Goal: Task Accomplishment & Management: Complete application form

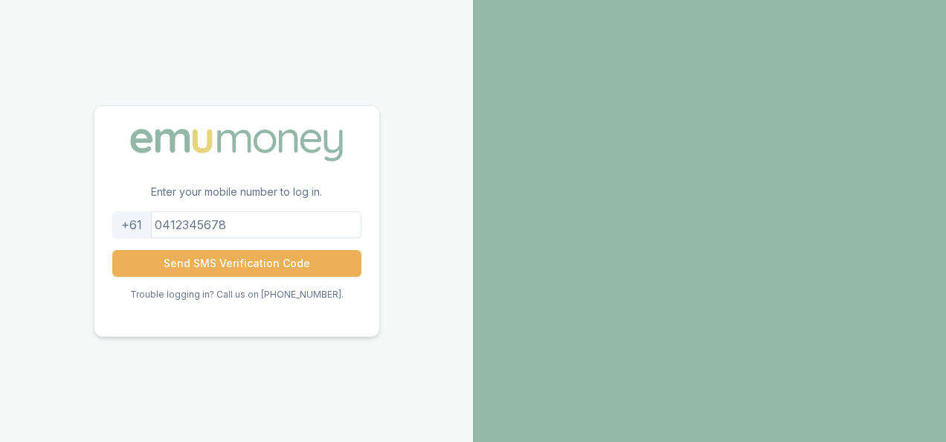
click at [228, 227] on input "tel" at bounding box center [236, 224] width 249 height 27
type input "0435039151"
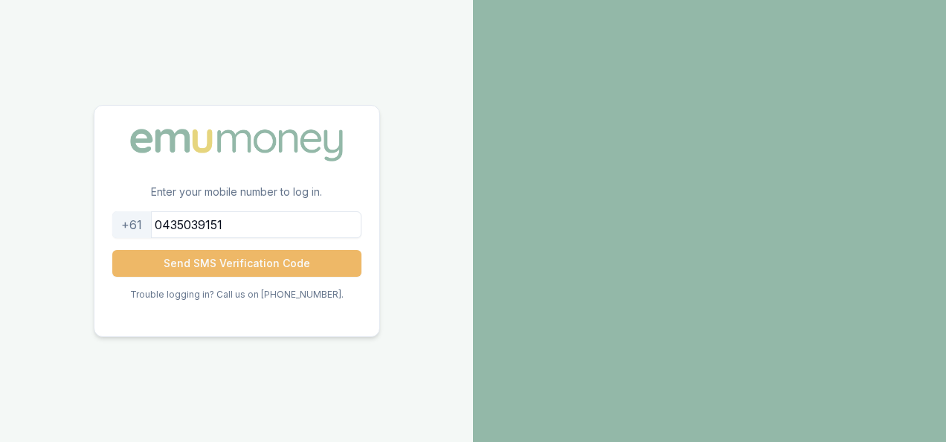
click at [219, 260] on button "Send SMS Verification Code" at bounding box center [236, 263] width 249 height 27
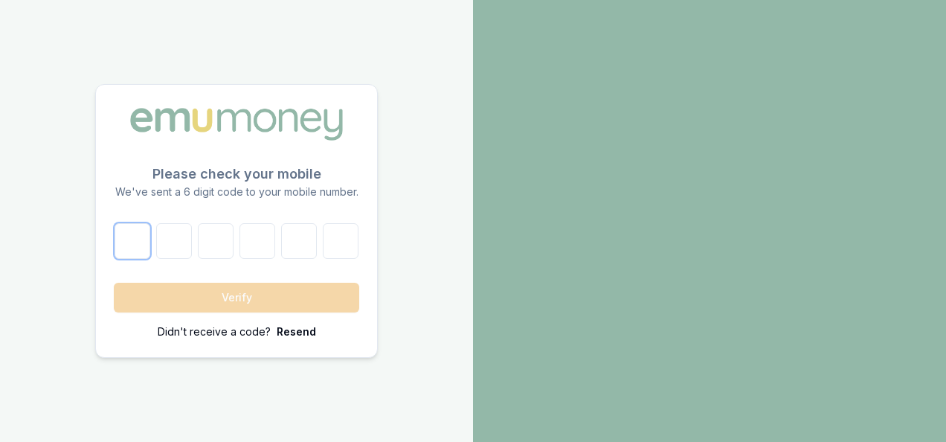
click at [122, 247] on input "number" at bounding box center [133, 241] width 36 height 36
type input "1"
type input "2"
type input "4"
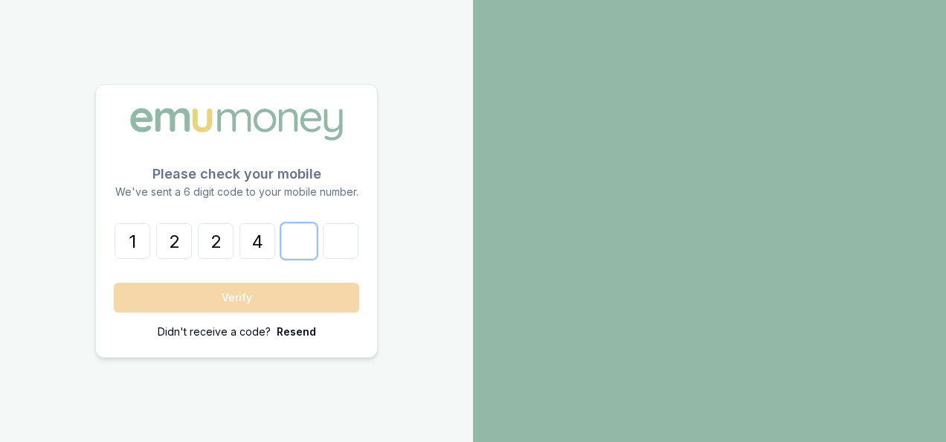
type input "9"
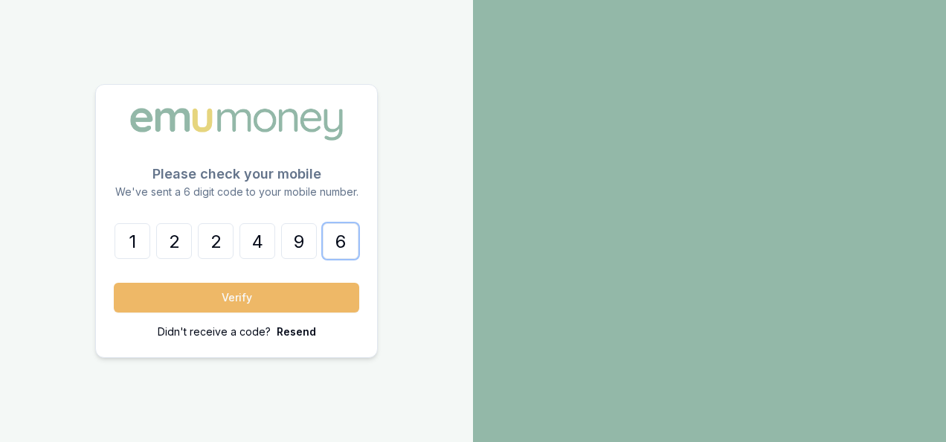
type input "6"
click at [236, 291] on button "Verify" at bounding box center [236, 298] width 245 height 30
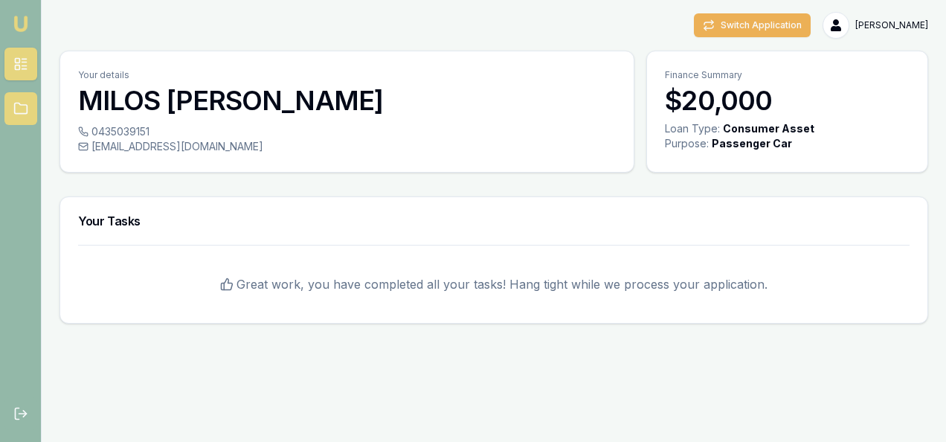
click at [16, 107] on icon at bounding box center [20, 108] width 15 height 15
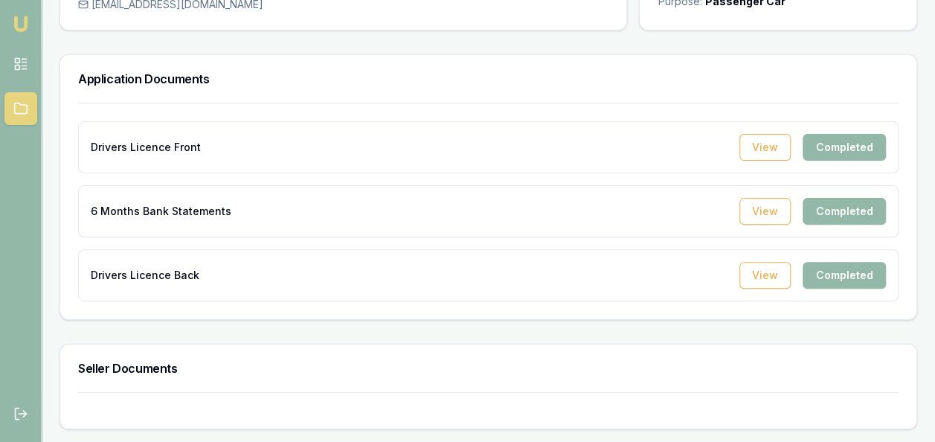
scroll to position [144, 0]
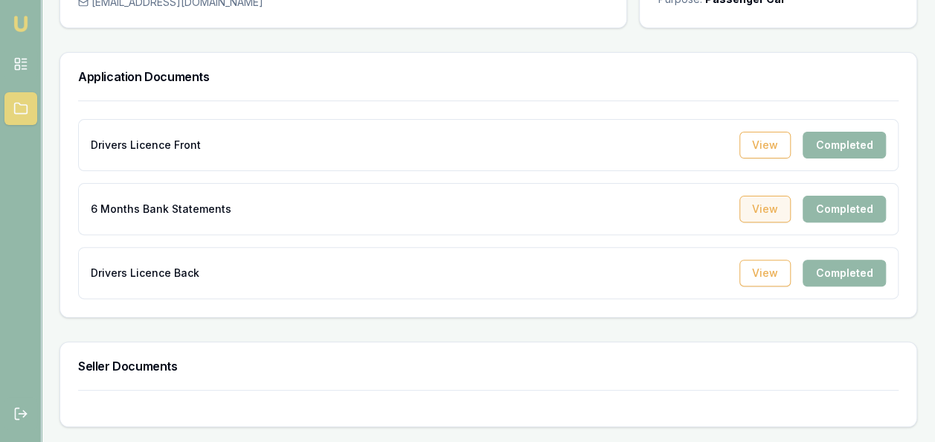
click at [761, 219] on button "View" at bounding box center [764, 209] width 51 height 27
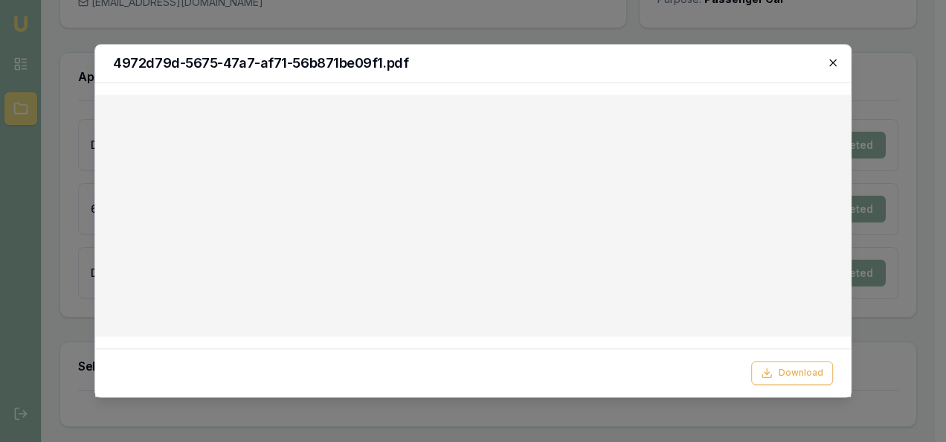
click at [830, 62] on icon "button" at bounding box center [833, 63] width 12 height 12
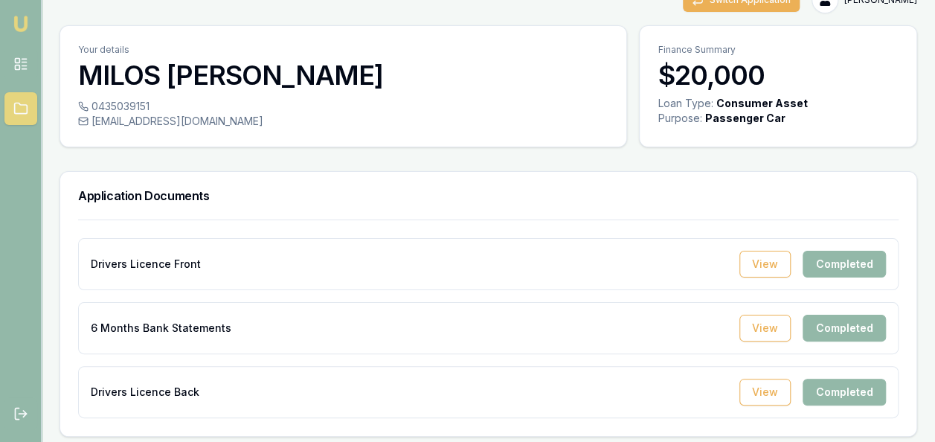
scroll to position [0, 0]
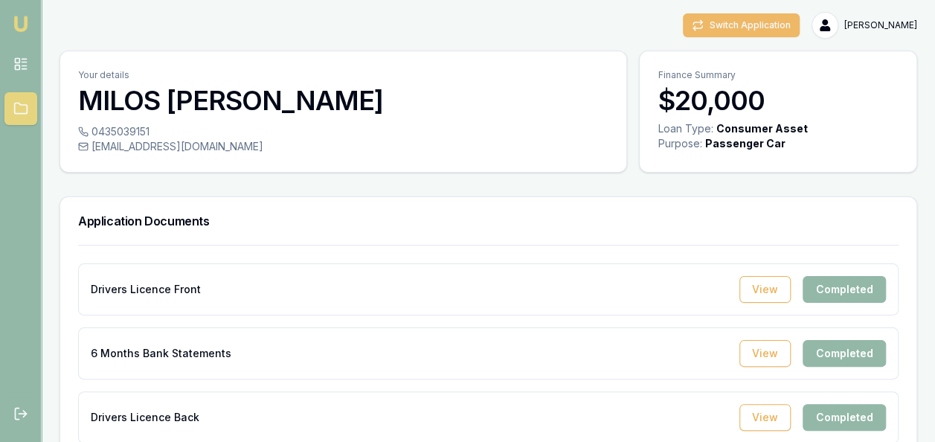
click at [752, 25] on button "Switch Application" at bounding box center [741, 25] width 117 height 24
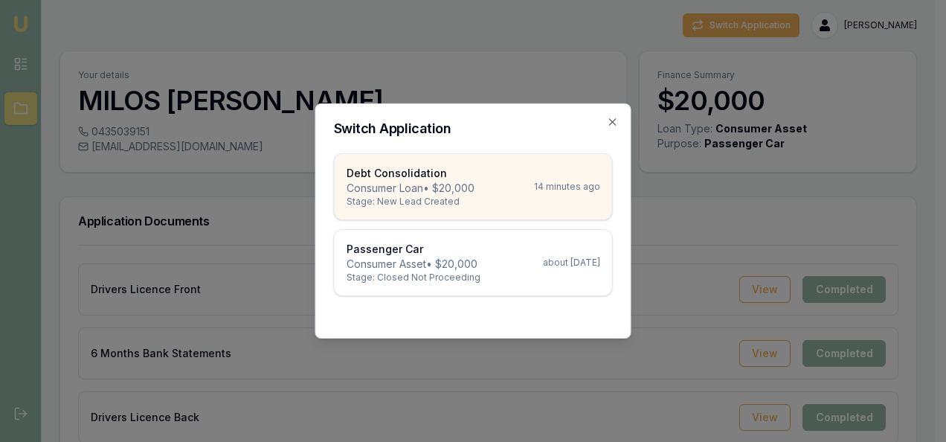
click at [509, 184] on div "Debt Consolidation Consumer Loan • $20,000 Stage: New Lead Created 14 minutes a…" at bounding box center [474, 187] width 254 height 42
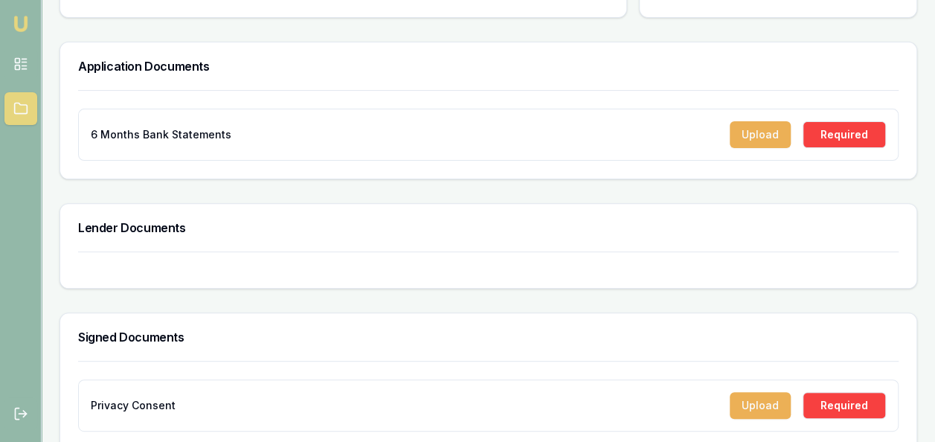
scroll to position [164, 0]
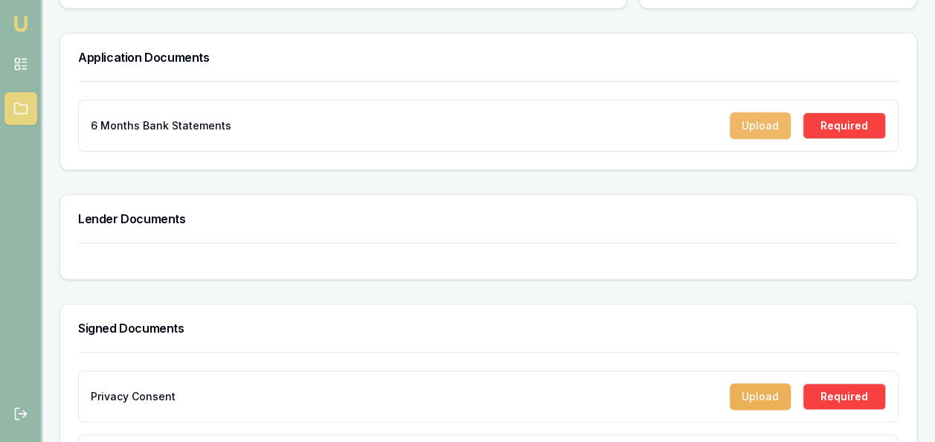
click at [756, 125] on button "Upload" at bounding box center [759, 125] width 61 height 27
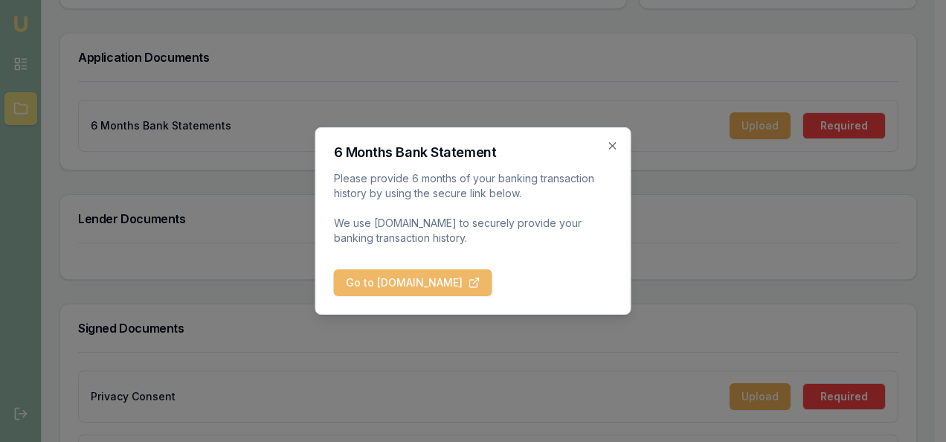
click at [402, 290] on button "Go to [DOMAIN_NAME]" at bounding box center [413, 282] width 158 height 27
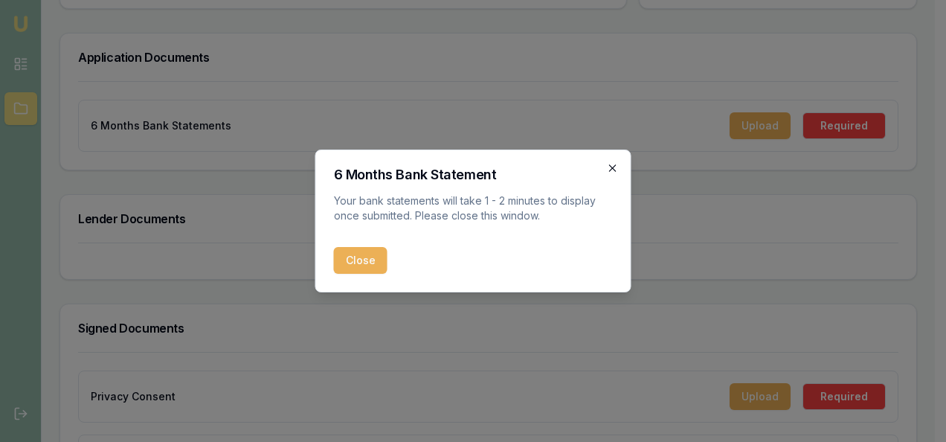
click at [614, 164] on icon "button" at bounding box center [613, 168] width 12 height 12
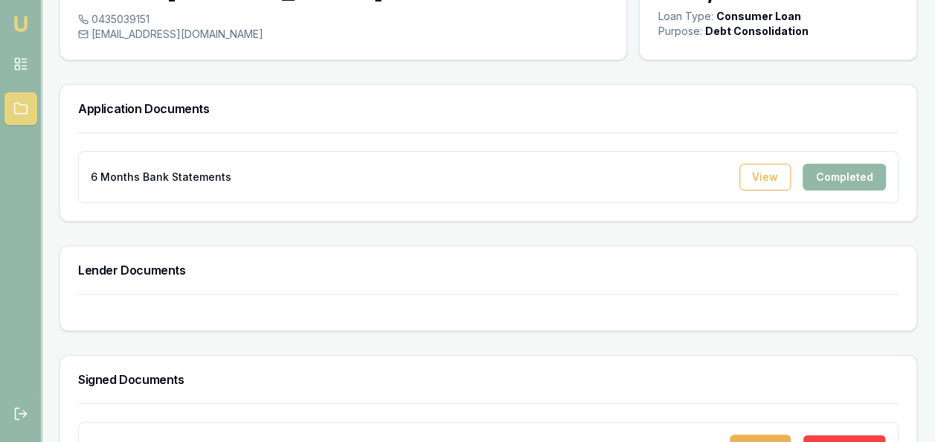
scroll to position [235, 0]
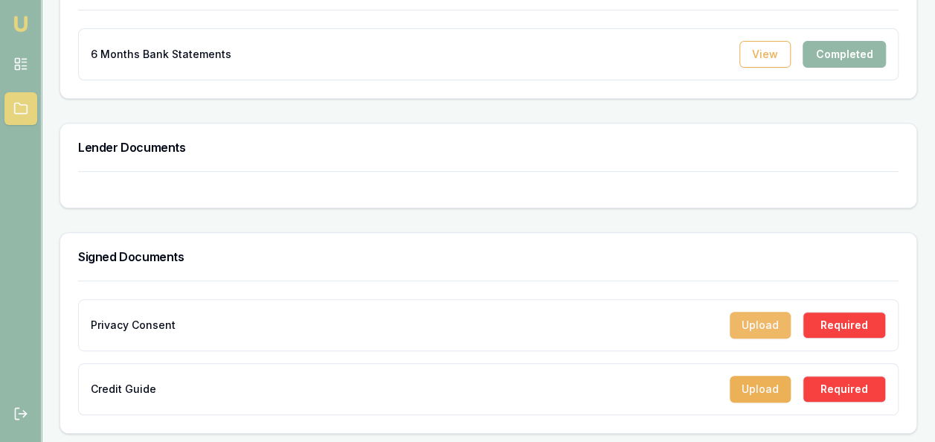
click at [762, 323] on button "Upload" at bounding box center [759, 325] width 61 height 27
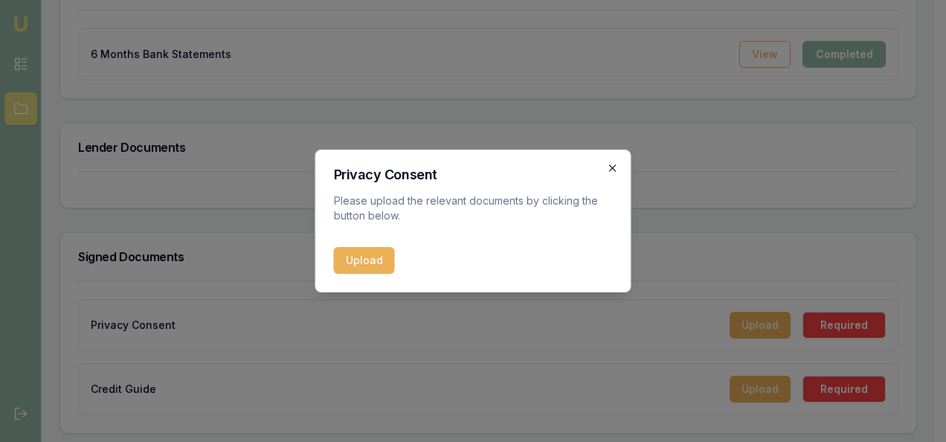
click at [613, 171] on icon "button" at bounding box center [613, 168] width 12 height 12
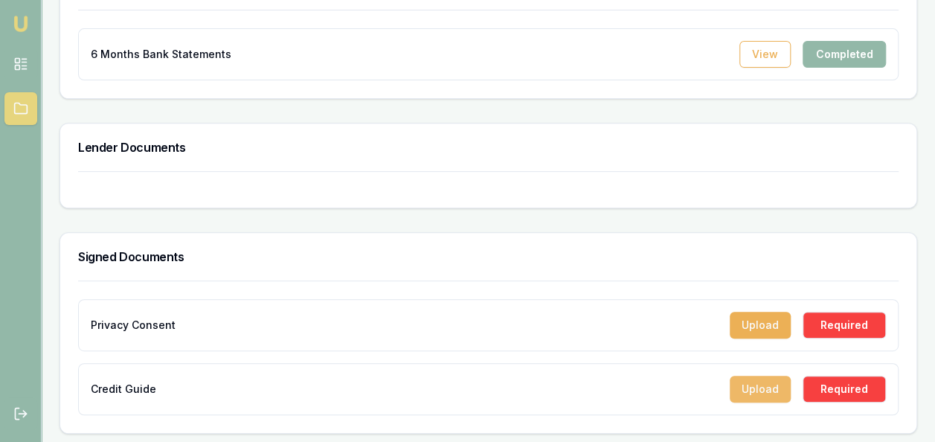
click at [751, 384] on button "Upload" at bounding box center [759, 389] width 61 height 27
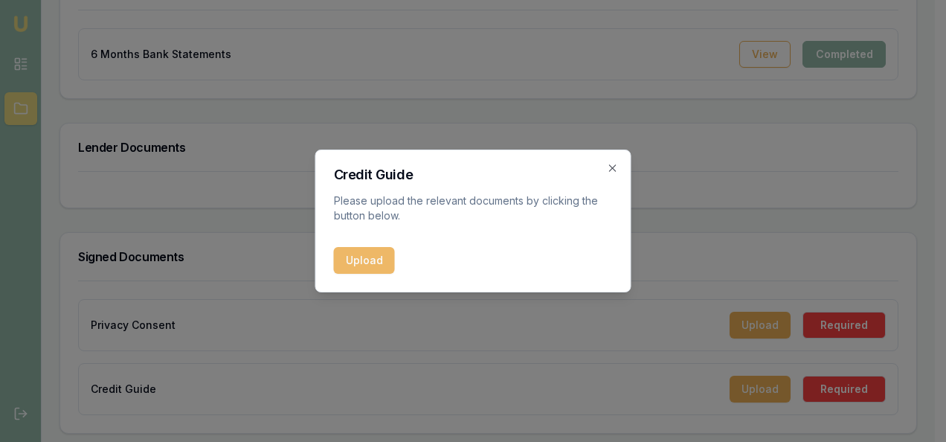
click at [364, 260] on button "Upload" at bounding box center [364, 260] width 61 height 27
click at [614, 164] on icon "button" at bounding box center [613, 168] width 12 height 12
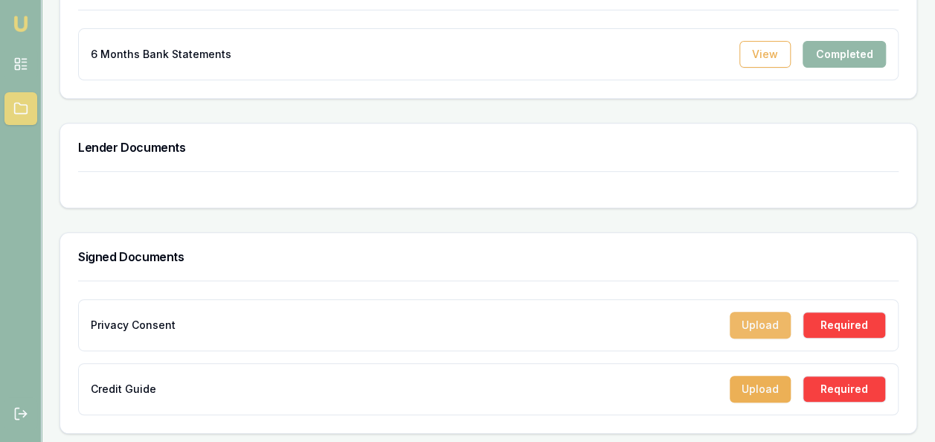
click at [758, 319] on button "Upload" at bounding box center [759, 325] width 61 height 27
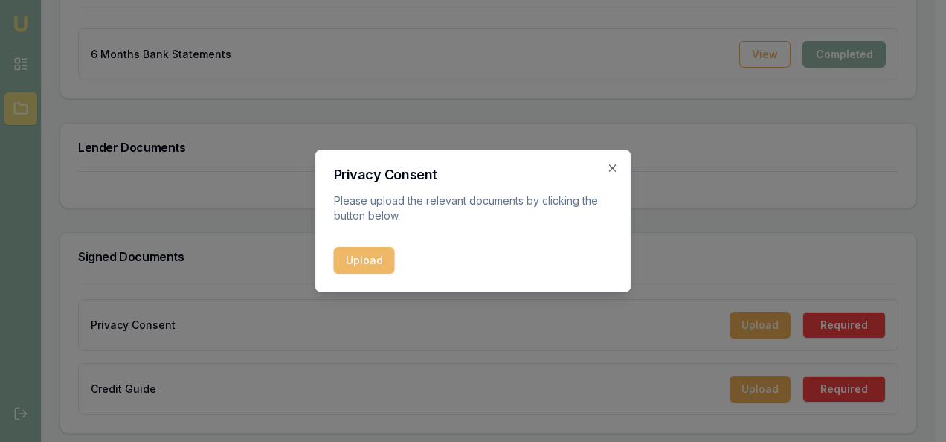
click at [381, 266] on button "Upload" at bounding box center [364, 260] width 61 height 27
click at [611, 168] on icon "button" at bounding box center [613, 168] width 12 height 12
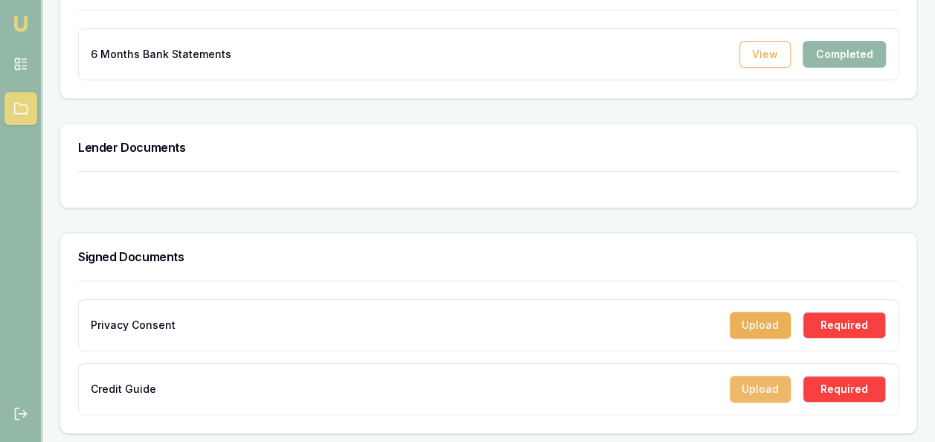
click at [756, 380] on button "Upload" at bounding box center [759, 389] width 61 height 27
click at [16, 22] on img at bounding box center [21, 24] width 18 height 18
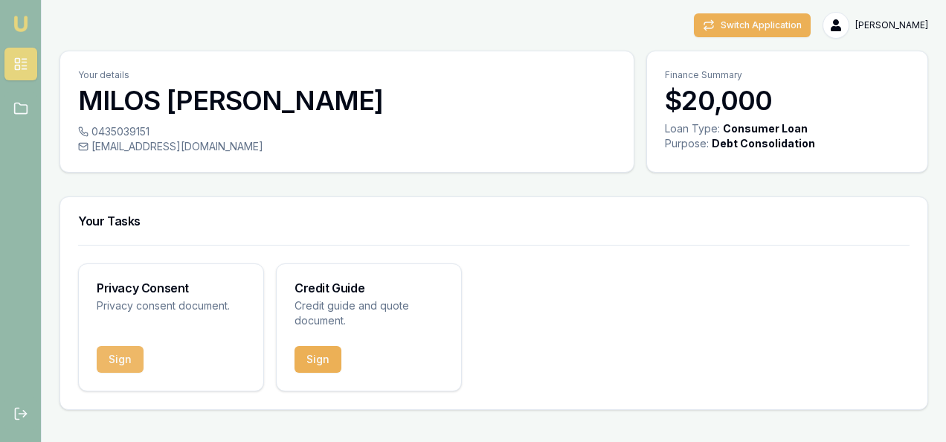
click at [122, 358] on button "Sign" at bounding box center [120, 359] width 47 height 27
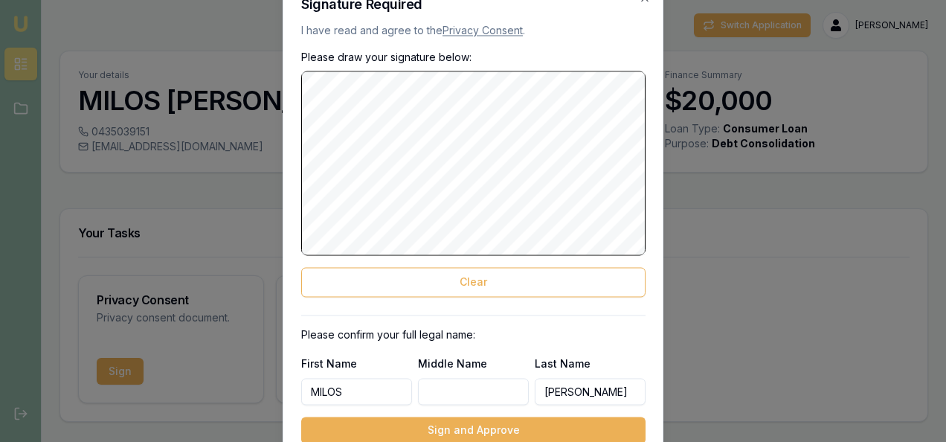
click at [500, 290] on button "Clear" at bounding box center [473, 283] width 344 height 30
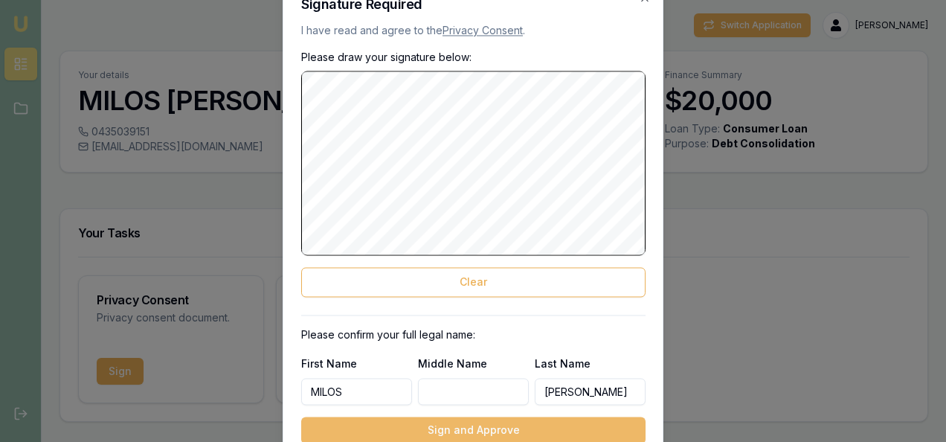
click at [470, 427] on button "Sign and Approve" at bounding box center [473, 430] width 344 height 27
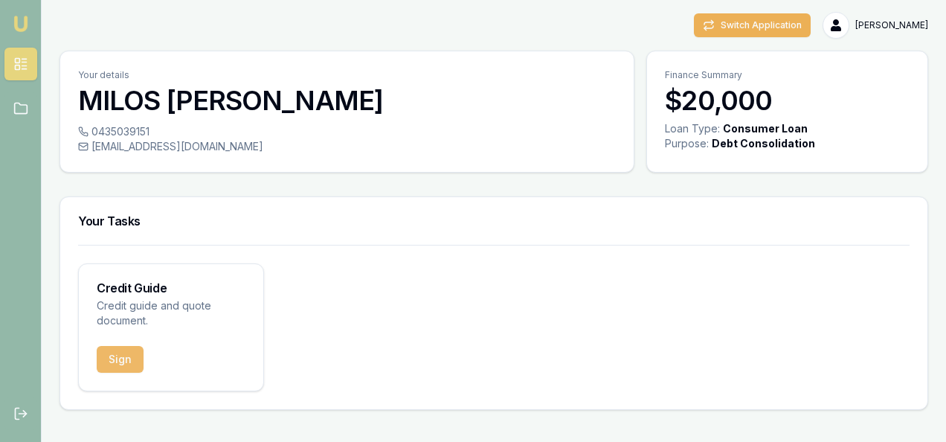
click at [119, 364] on button "Sign" at bounding box center [120, 359] width 47 height 27
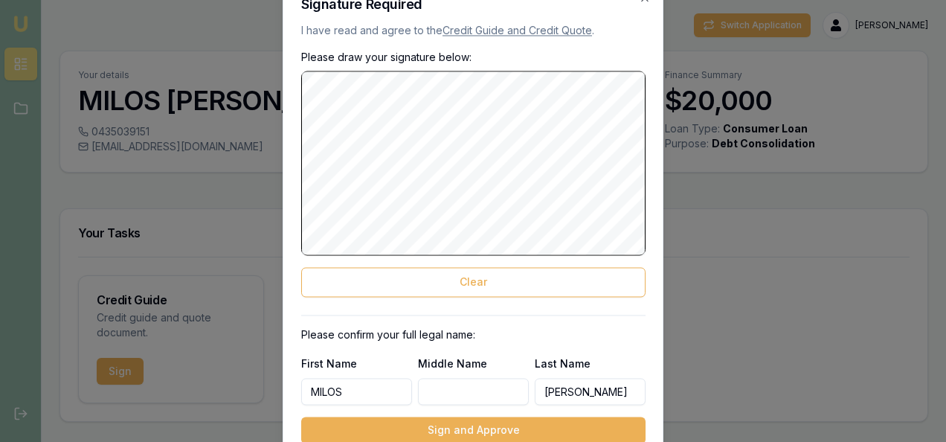
click at [498, 279] on button "Clear" at bounding box center [473, 283] width 344 height 30
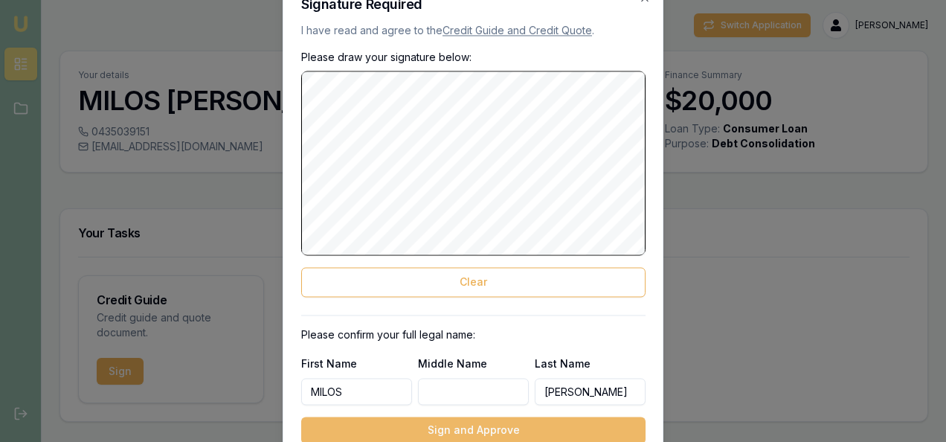
click at [458, 427] on button "Sign and Approve" at bounding box center [473, 430] width 344 height 27
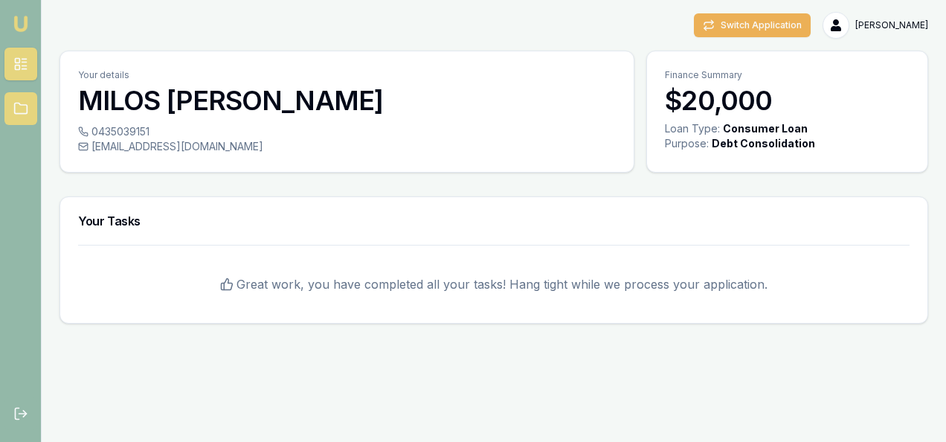
click at [19, 107] on icon at bounding box center [20, 108] width 15 height 15
